Goal: Find specific page/section: Find specific page/section

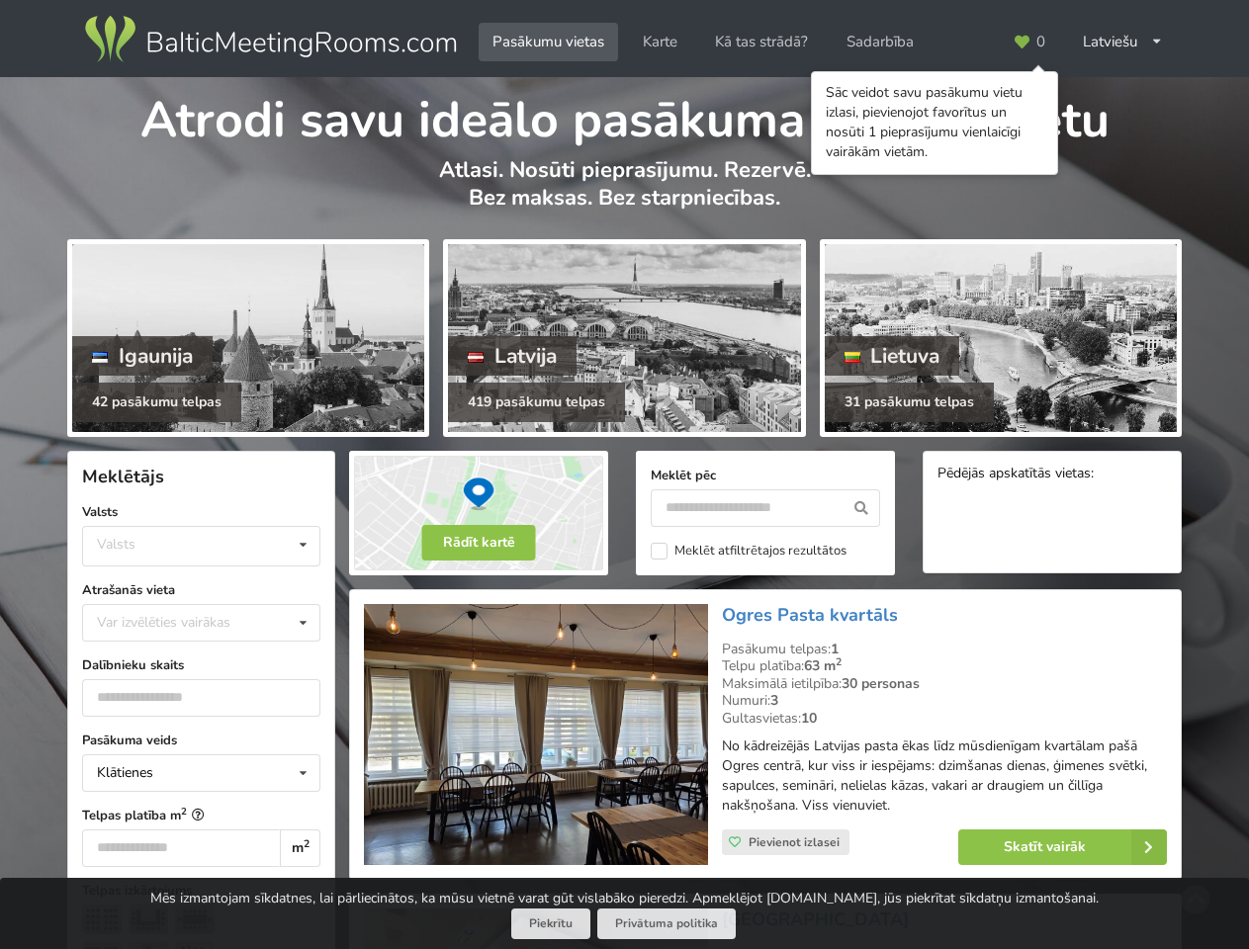
click at [1028, 42] on icon at bounding box center [1021, 42] width 18 height 15
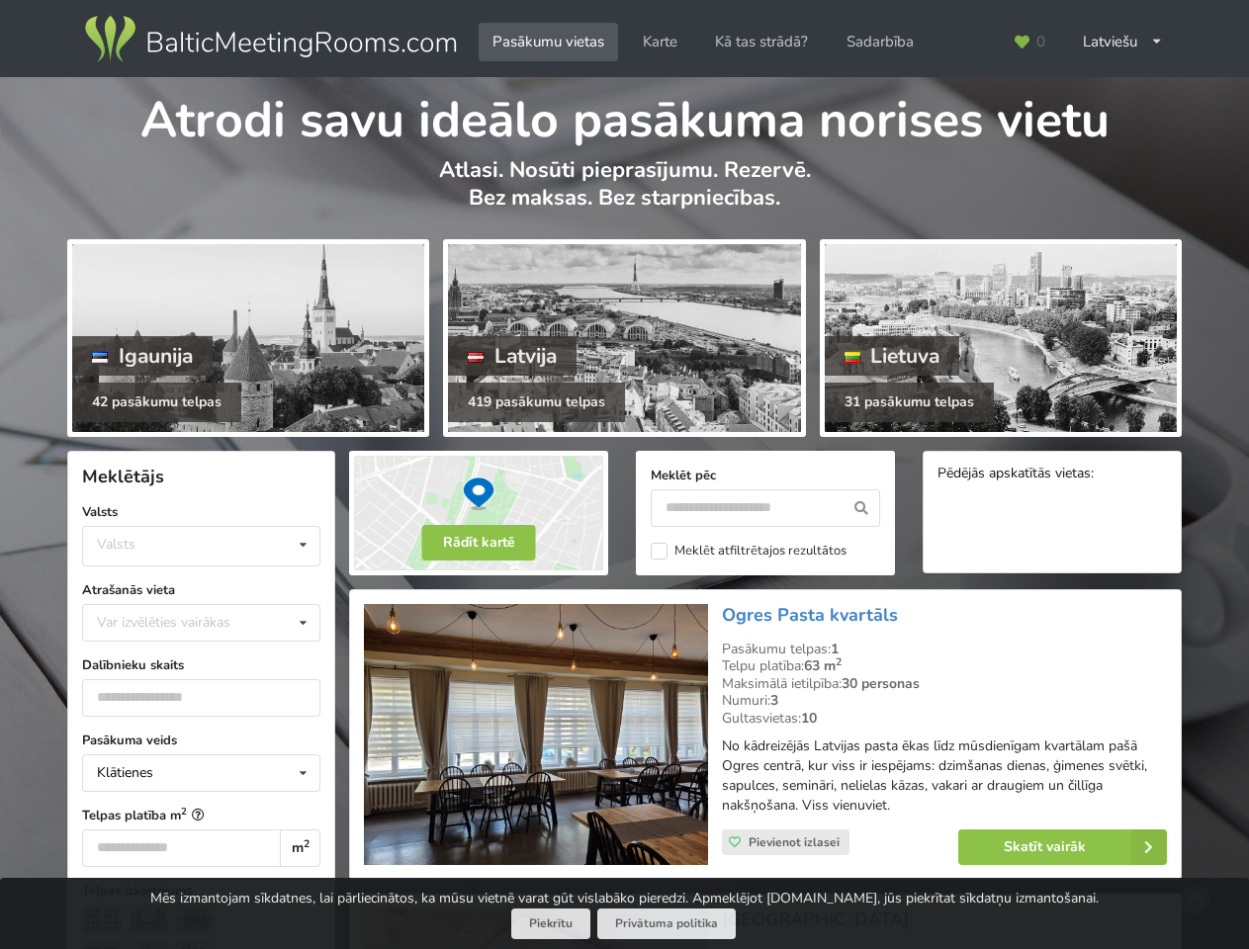
click at [1122, 42] on div "Latviešu English Русский" at bounding box center [1123, 42] width 108 height 39
click at [201, 546] on div "Valsts Igaunija [GEOGRAPHIC_DATA] Lietuva" at bounding box center [201, 546] width 238 height 41
click at [201, 773] on div "Klātienes Klātienes Tiešsaistes Klātienes ar tiešraidi" at bounding box center [201, 773] width 238 height 38
click at [478, 543] on button "Rādīt kartē" at bounding box center [479, 543] width 114 height 36
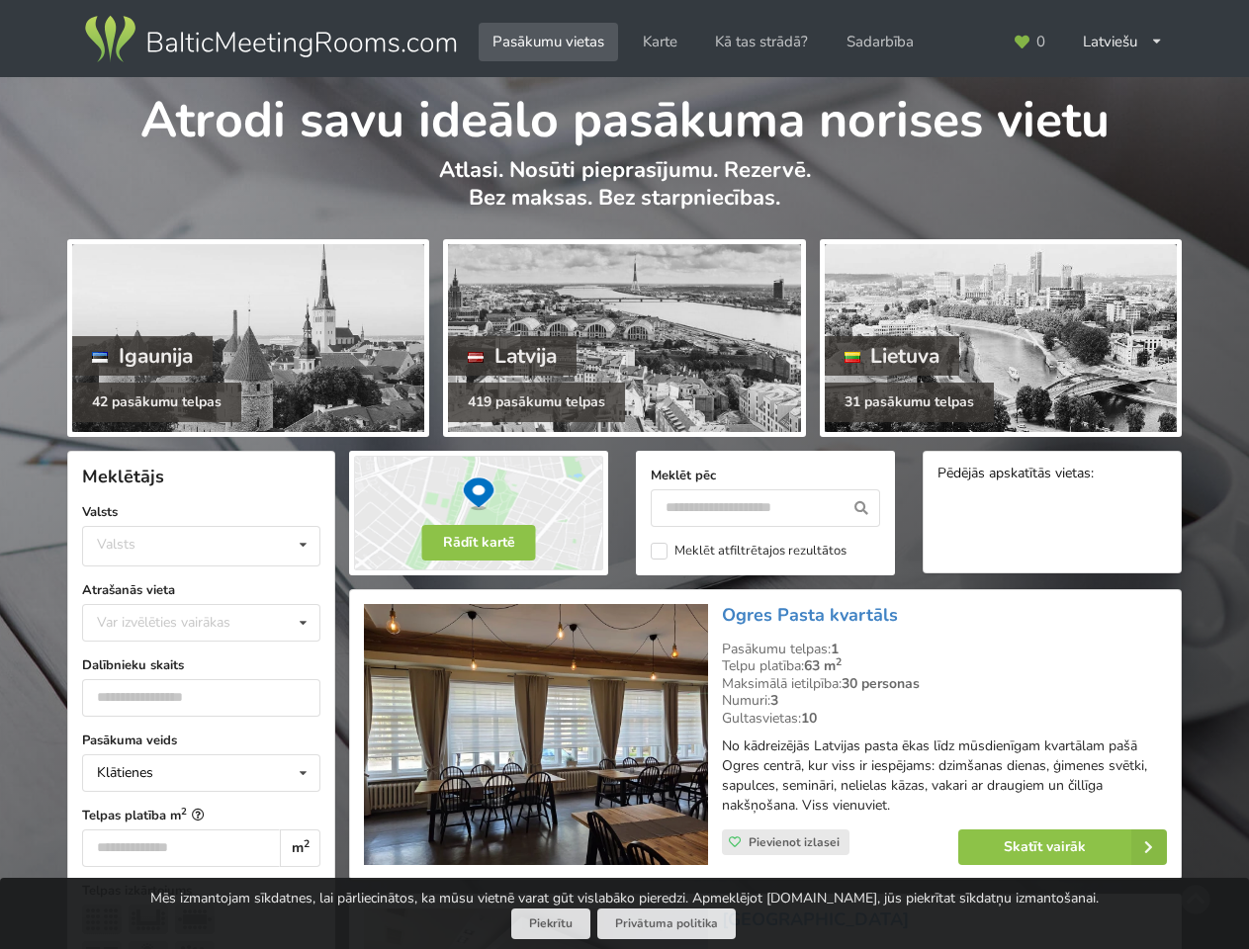
click at [861, 508] on icon at bounding box center [861, 508] width 37 height 38
click at [748, 551] on label "Meklēt atfiltrētajos rezultātos" at bounding box center [749, 551] width 196 height 17
click at [785, 842] on span "Pievienot izlasei" at bounding box center [793, 842] width 91 height 16
